Goal: Transaction & Acquisition: Book appointment/travel/reservation

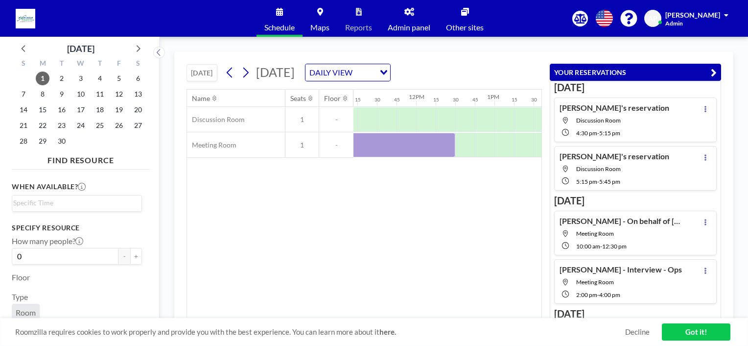
scroll to position [35, 0]
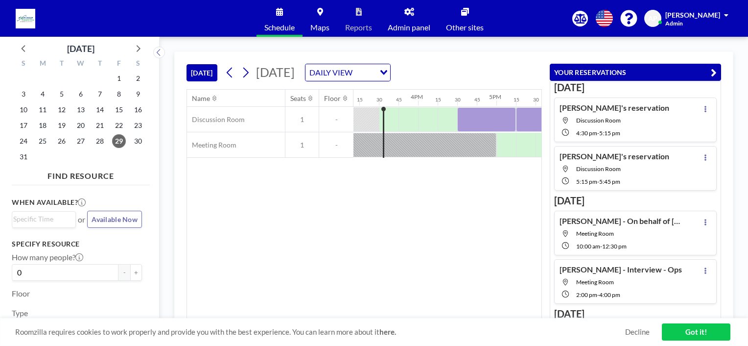
scroll to position [0, 1195]
click at [413, 28] on span "Admin panel" at bounding box center [409, 28] width 43 height 8
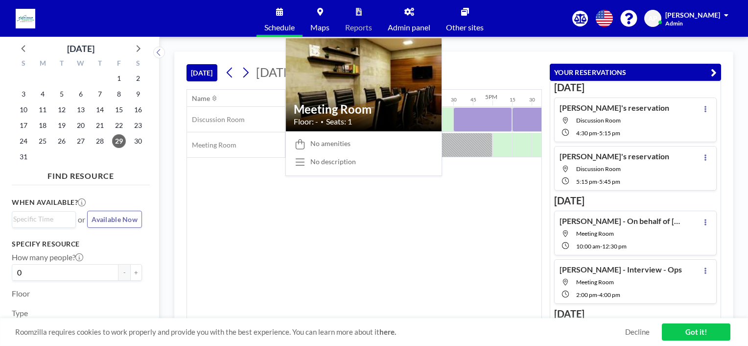
scroll to position [0, 1195]
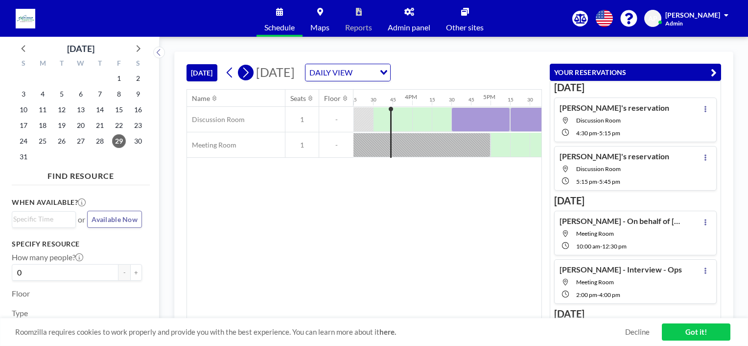
click at [249, 72] on icon at bounding box center [245, 72] width 9 height 15
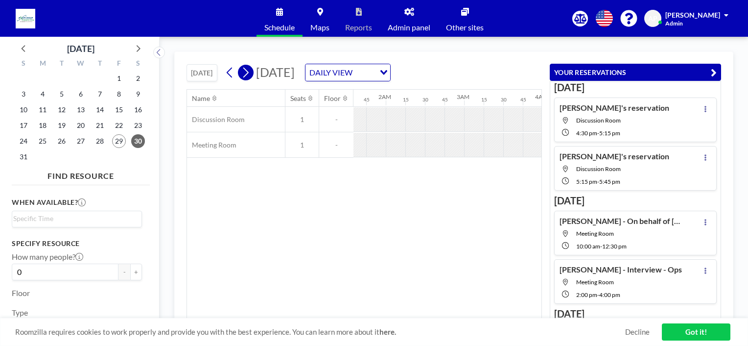
click at [249, 72] on icon at bounding box center [245, 72] width 9 height 15
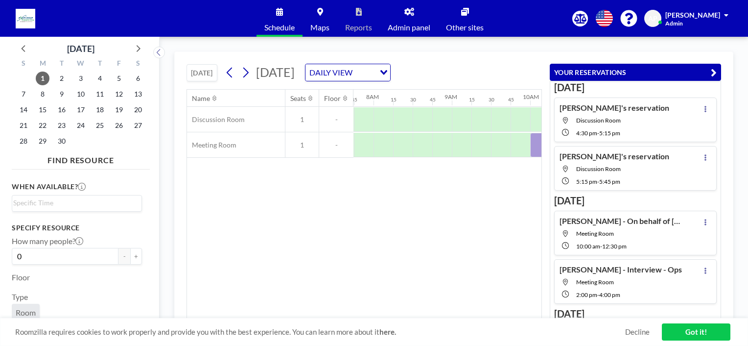
scroll to position [0, 607]
click at [703, 334] on link "Got it!" at bounding box center [696, 331] width 69 height 17
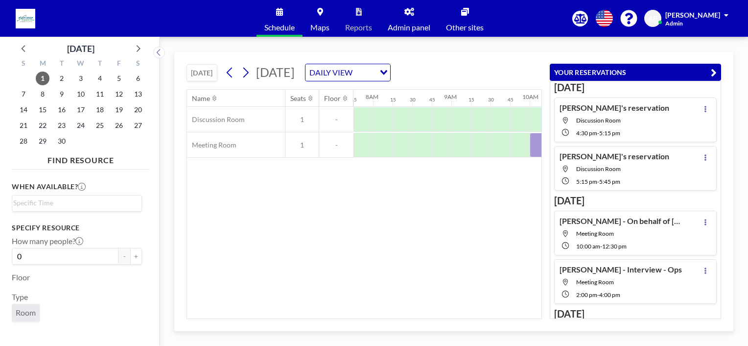
click at [711, 72] on icon "button" at bounding box center [714, 73] width 6 height 12
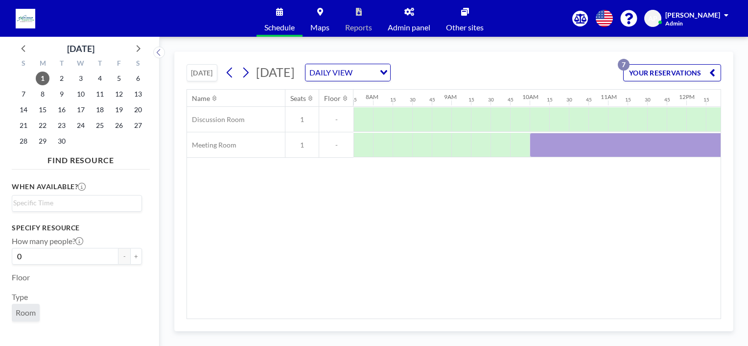
drag, startPoint x: 463, startPoint y: 312, endPoint x: 509, endPoint y: 315, distance: 46.6
click at [509, 315] on div "Name Seats Floor 12AM 15 30 45 1AM 15 30 45 2AM 15 30 45 3AM 15 30 45 4AM 15 30…" at bounding box center [454, 204] width 534 height 229
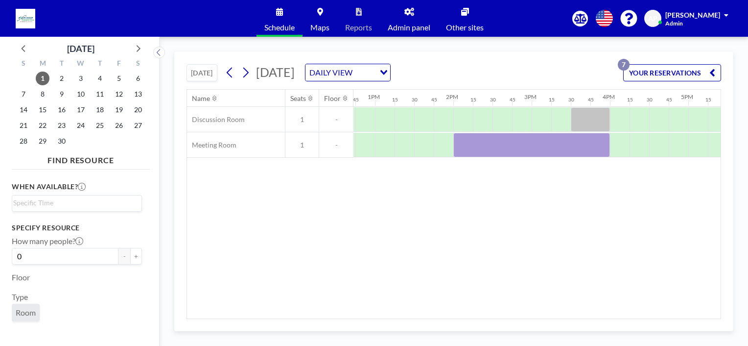
scroll to position [0, 999]
click at [63, 81] on span "2" at bounding box center [62, 79] width 14 height 14
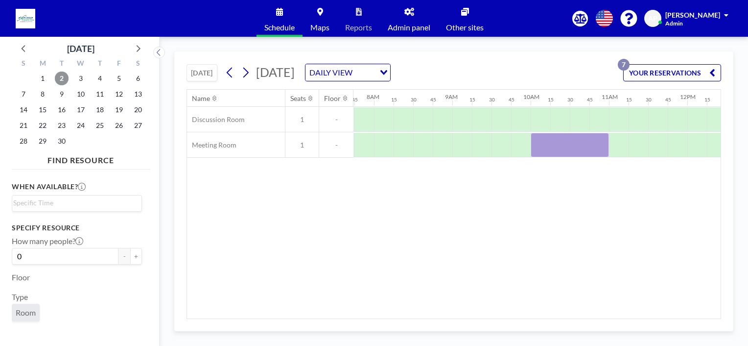
scroll to position [0, 607]
click at [541, 147] on div at bounding box center [569, 145] width 78 height 24
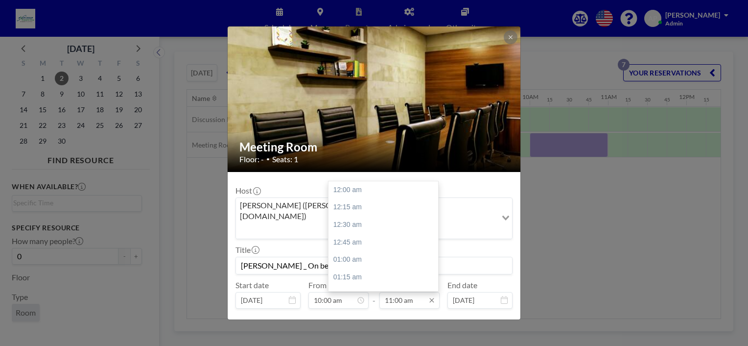
scroll to position [767, 0]
click at [403, 292] on input "11:00 am" at bounding box center [410, 300] width 60 height 17
click at [356, 237] on div "12:30 pm" at bounding box center [386, 246] width 115 height 18
type input "12:30 pm"
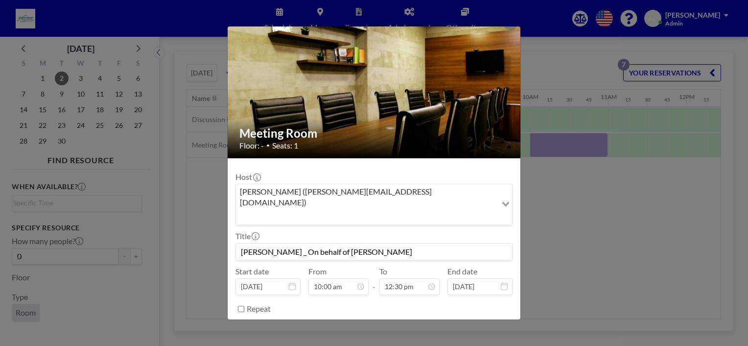
scroll to position [19, 0]
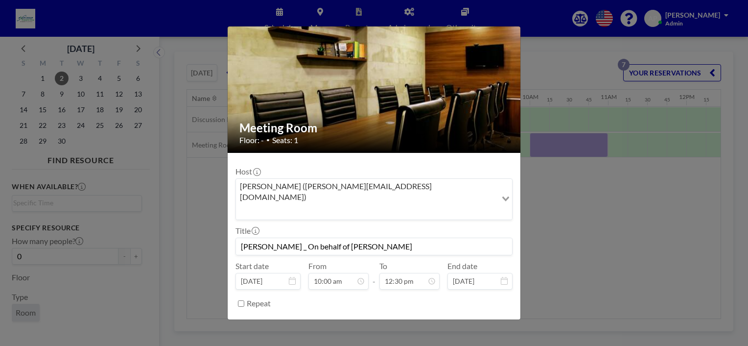
click at [479, 319] on button "SAVE CHANGES" at bounding box center [482, 327] width 62 height 17
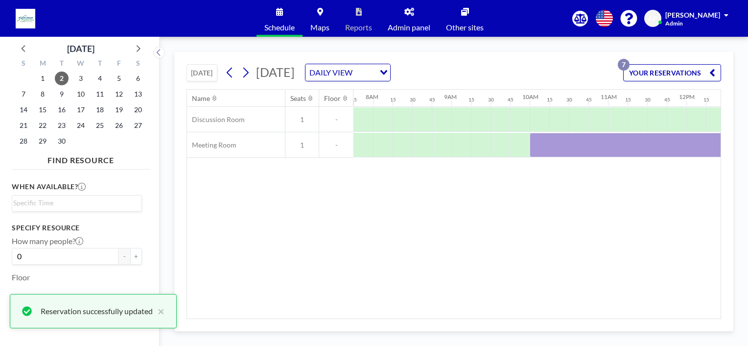
drag, startPoint x: 463, startPoint y: 312, endPoint x: 481, endPoint y: 313, distance: 17.7
click at [490, 312] on div "Name Seats Floor 12AM 15 30 45 1AM 15 30 45 2AM 15 30 45 3AM 15 30 45 4AM 15 30…" at bounding box center [454, 204] width 534 height 229
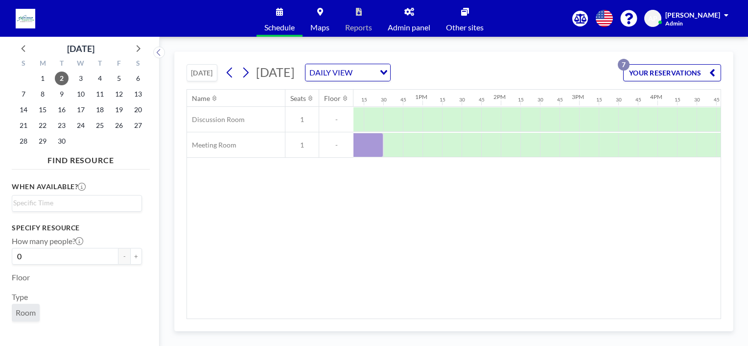
scroll to position [0, 956]
click at [508, 149] on div at bounding box center [505, 145] width 20 height 24
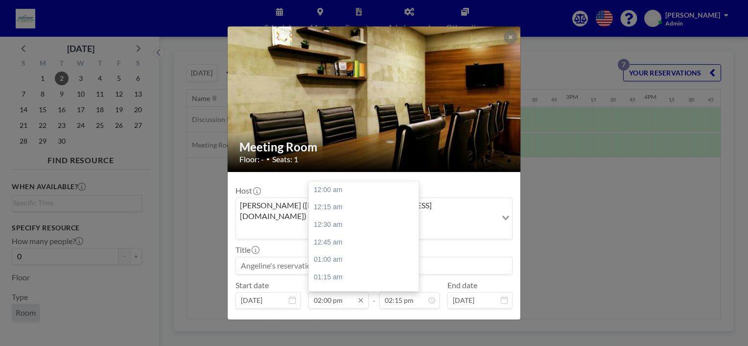
scroll to position [977, 0]
click at [345, 292] on input "02:00 pm" at bounding box center [339, 300] width 60 height 17
click at [337, 250] on div "03:00 pm" at bounding box center [366, 259] width 115 height 18
type input "03:00 pm"
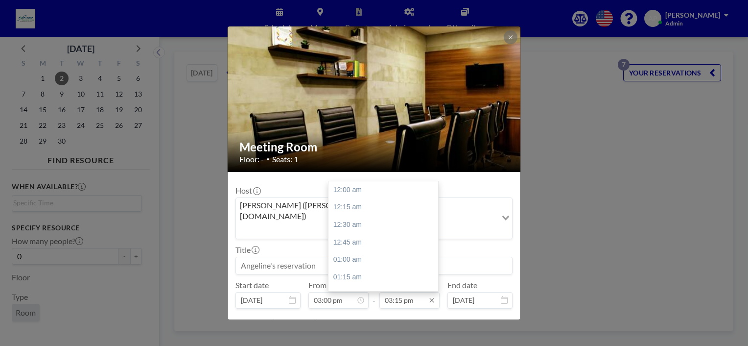
scroll to position [1064, 0]
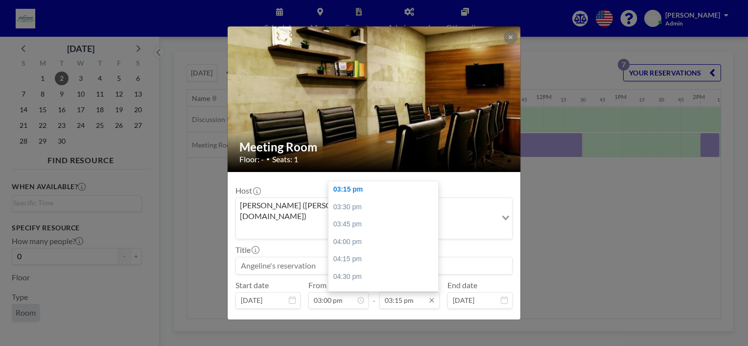
click at [410, 292] on input "03:15 pm" at bounding box center [410, 300] width 60 height 17
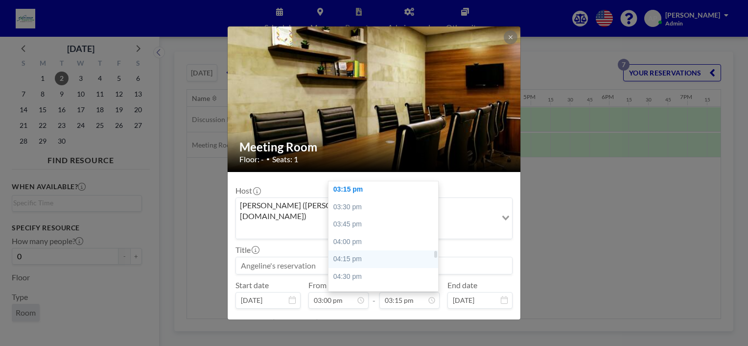
scroll to position [0, 1156]
click at [361, 250] on div "04:15 pm" at bounding box center [386, 259] width 115 height 18
type input "04:15 pm"
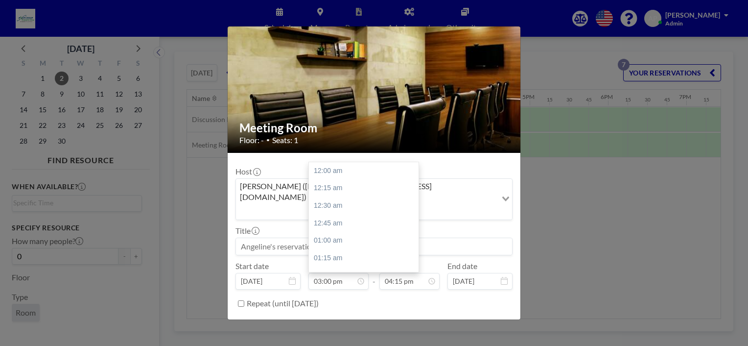
scroll to position [1046, 0]
click at [320, 238] on input at bounding box center [374, 246] width 276 height 17
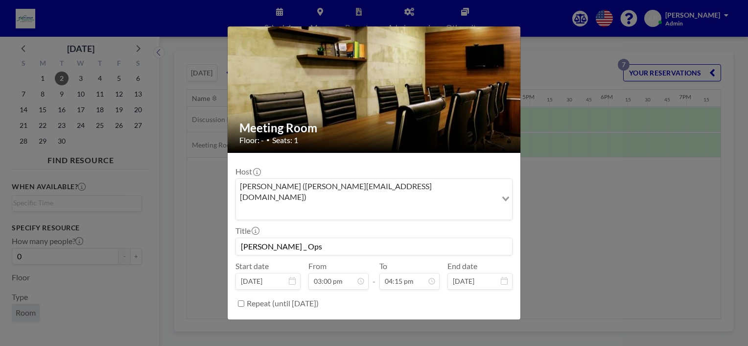
type input "[PERSON_NAME] _ Ops"
click at [482, 319] on button "BOOK NOW" at bounding box center [487, 327] width 49 height 17
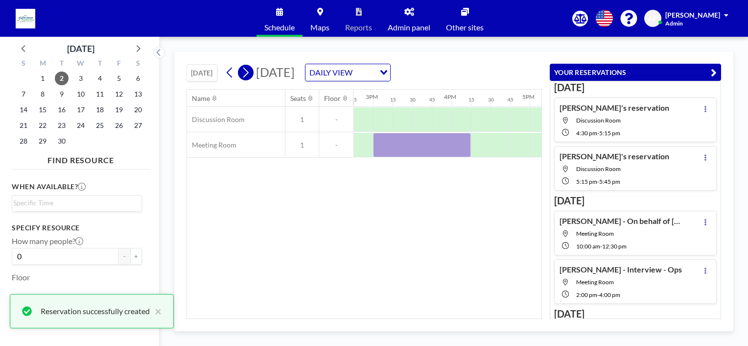
click at [247, 78] on icon at bounding box center [245, 72] width 9 height 15
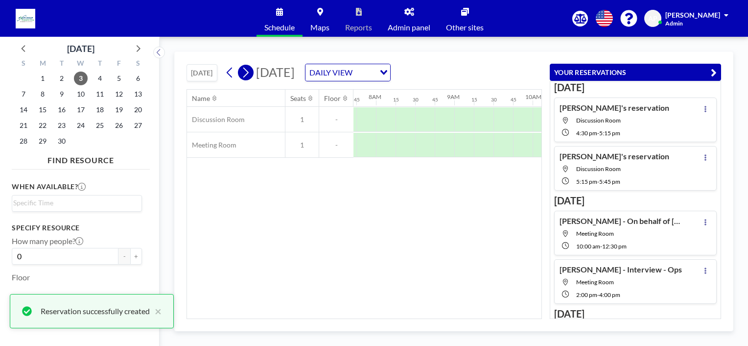
scroll to position [0, 607]
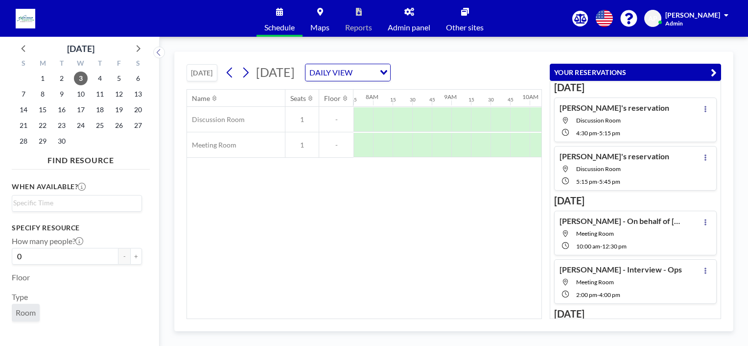
click at [715, 71] on icon "button" at bounding box center [714, 73] width 6 height 12
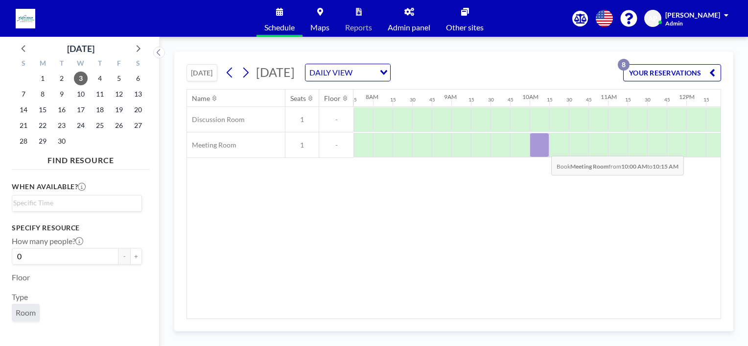
click at [544, 148] on div at bounding box center [540, 145] width 20 height 24
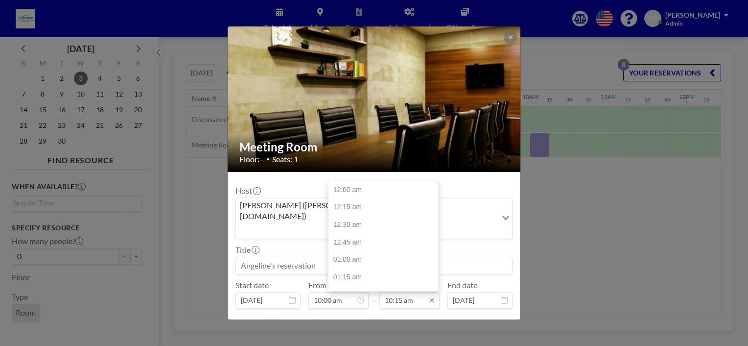
scroll to position [715, 0]
click at [414, 292] on input "10:15 am" at bounding box center [410, 300] width 60 height 17
click at [366, 250] on div "11:15 am" at bounding box center [386, 259] width 115 height 18
type input "11:15 am"
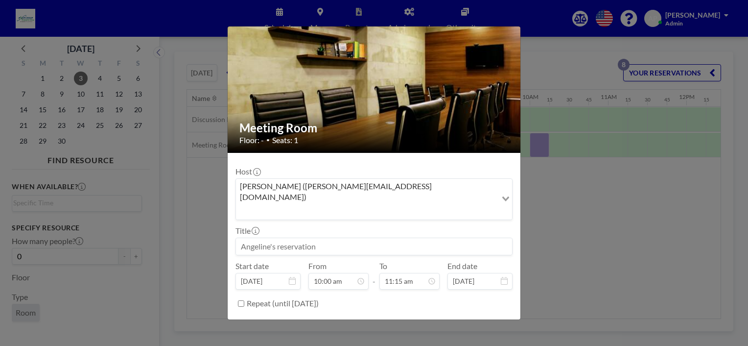
scroll to position [785, 0]
click at [298, 238] on input at bounding box center [374, 246] width 276 height 17
type input "[PERSON_NAME] _ For [PERSON_NAME] _ AE"
click at [477, 319] on button "BOOK NOW" at bounding box center [487, 327] width 49 height 17
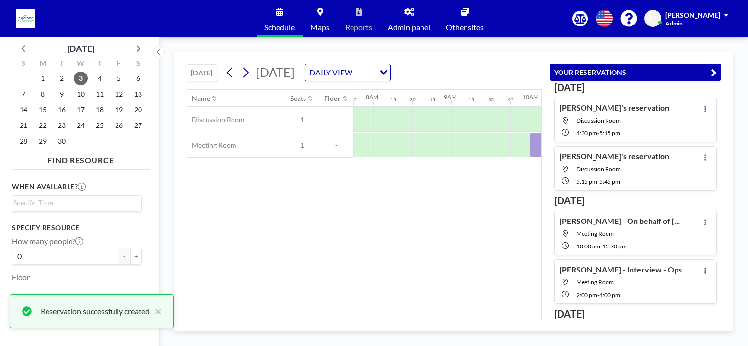
click at [713, 72] on icon "button" at bounding box center [714, 73] width 6 height 12
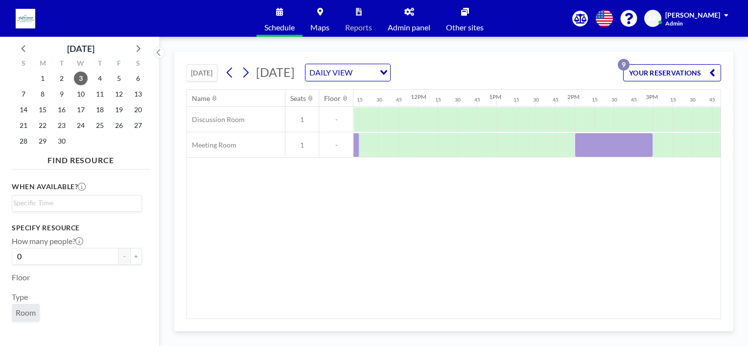
scroll to position [0, 878]
click at [249, 73] on icon at bounding box center [245, 73] width 5 height 10
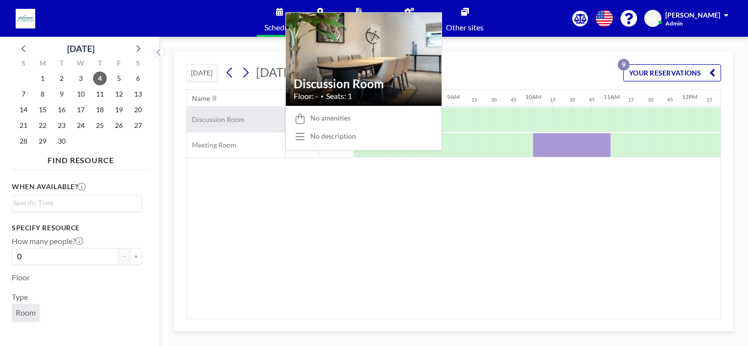
scroll to position [0, 607]
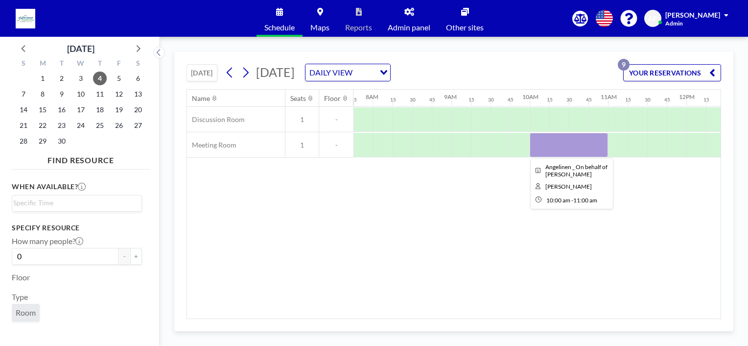
click at [560, 149] on div at bounding box center [569, 145] width 78 height 24
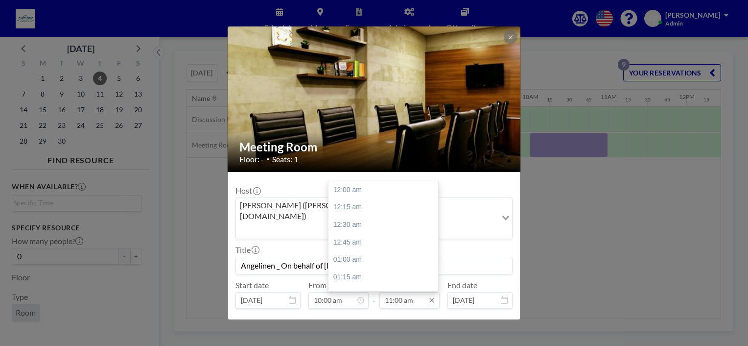
scroll to position [767, 0]
click at [391, 292] on input "11:00 am" at bounding box center [410, 300] width 60 height 17
click at [359, 237] on div "12:30 pm" at bounding box center [386, 246] width 115 height 18
type input "12:30 pm"
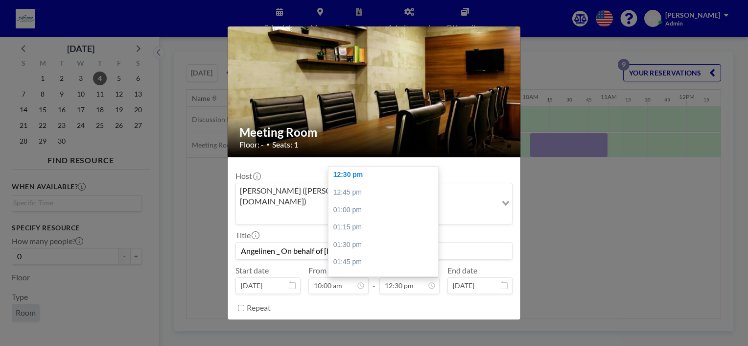
scroll to position [19, 0]
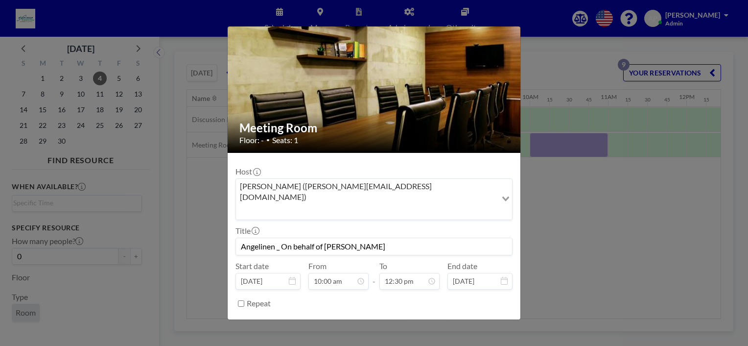
click at [475, 319] on button "SAVE CHANGES" at bounding box center [482, 327] width 62 height 17
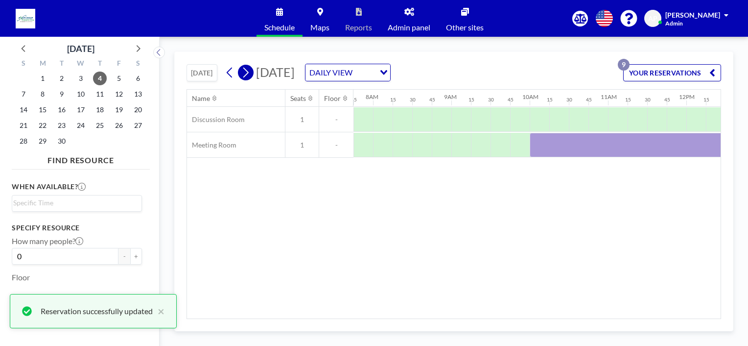
click at [247, 74] on icon at bounding box center [245, 72] width 9 height 15
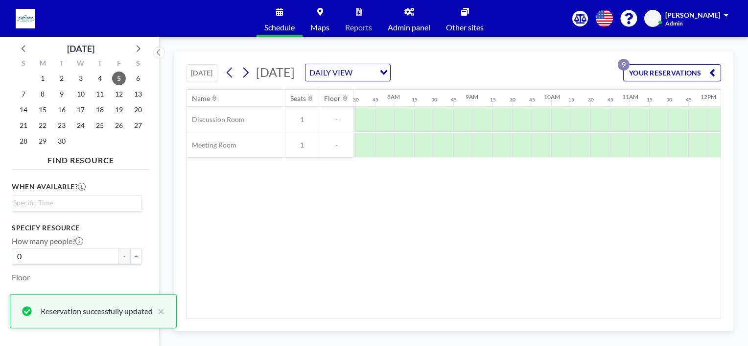
scroll to position [0, 607]
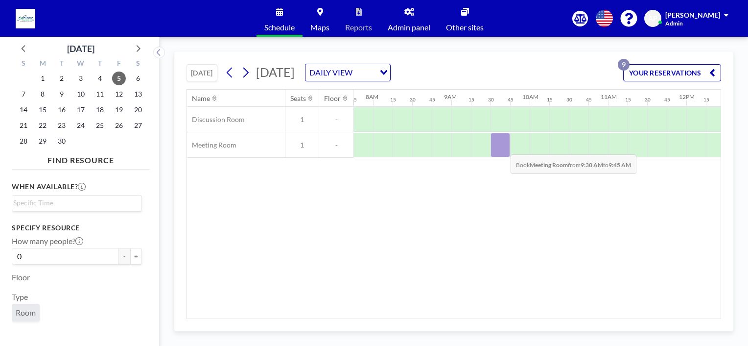
click at [503, 146] on div at bounding box center [501, 145] width 20 height 24
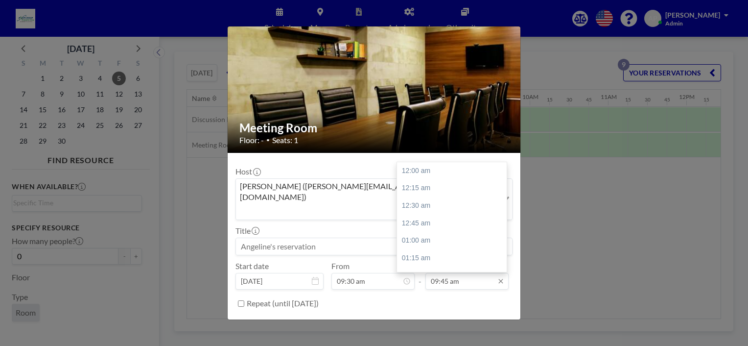
scroll to position [680, 0]
click at [433, 273] on input "09:45 am" at bounding box center [467, 281] width 83 height 17
click at [423, 221] on div "12:00 pm" at bounding box center [454, 230] width 115 height 18
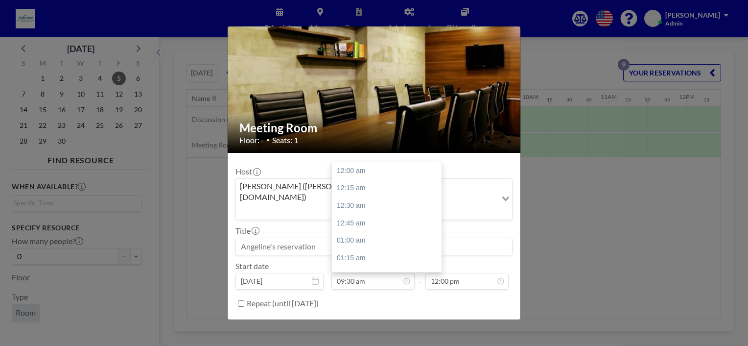
scroll to position [662, 0]
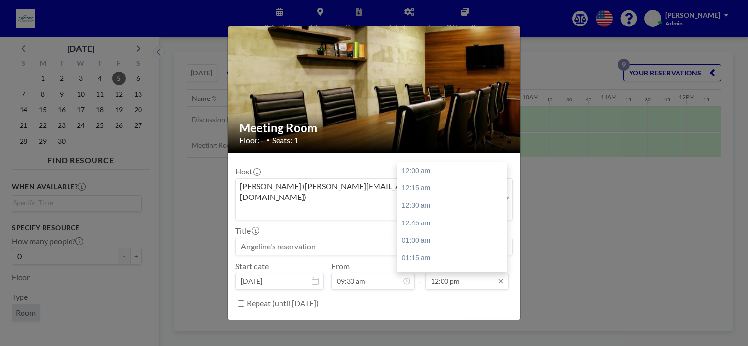
click at [432, 273] on input "12:00 pm" at bounding box center [467, 281] width 83 height 17
click at [418, 180] on div "12:15 pm" at bounding box center [454, 189] width 115 height 18
type input "12:15 pm"
click at [316, 238] on input at bounding box center [374, 246] width 276 height 17
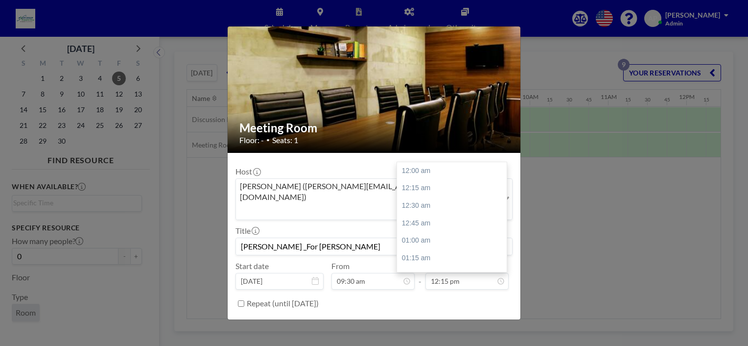
scroll to position [854, 0]
type input "[PERSON_NAME] _For [PERSON_NAME]"
click at [490, 319] on button "BOOK NOW" at bounding box center [487, 327] width 49 height 17
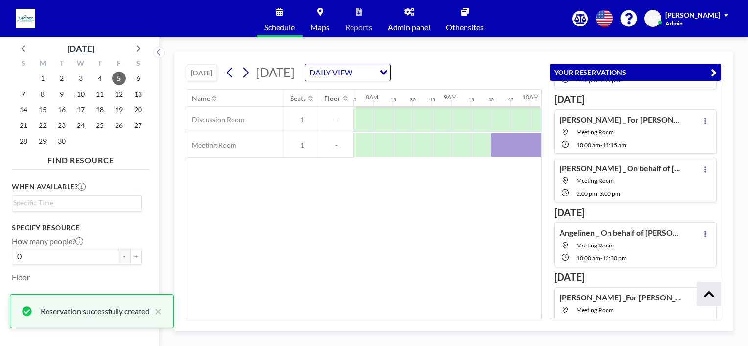
scroll to position [339, 0]
